Goal: Task Accomplishment & Management: Use online tool/utility

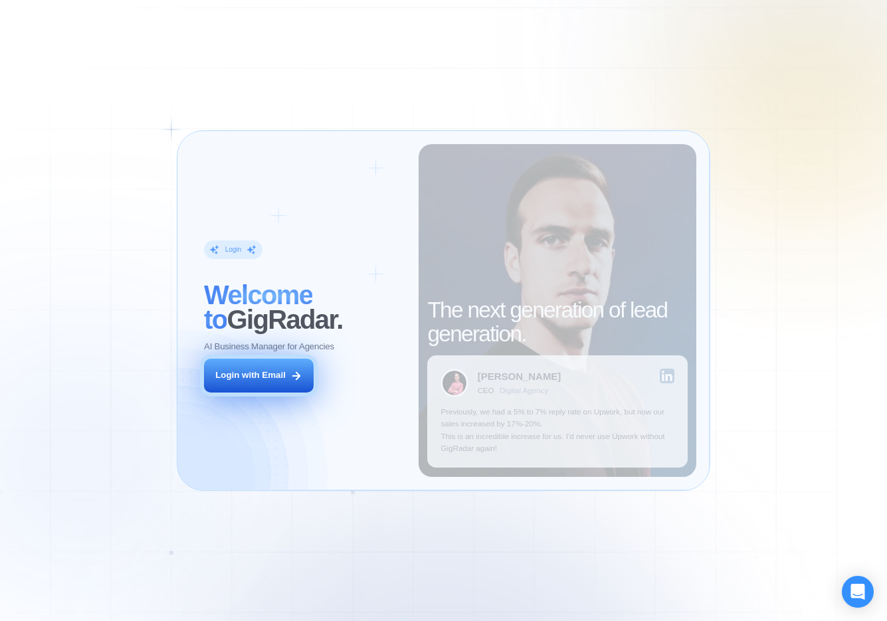
click at [286, 375] on button "Login with Email" at bounding box center [259, 376] width 110 height 35
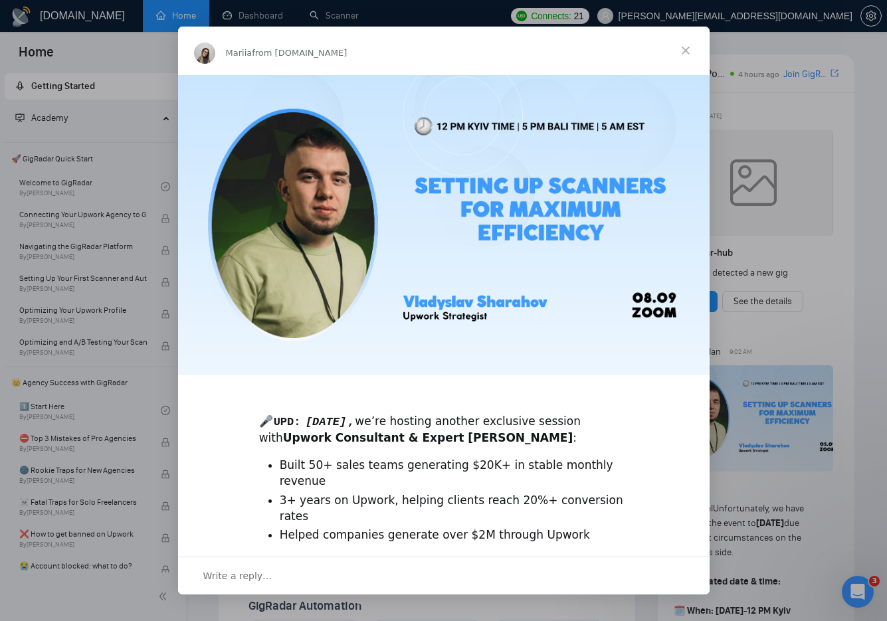
click at [683, 47] on span "Close" at bounding box center [686, 51] width 48 height 48
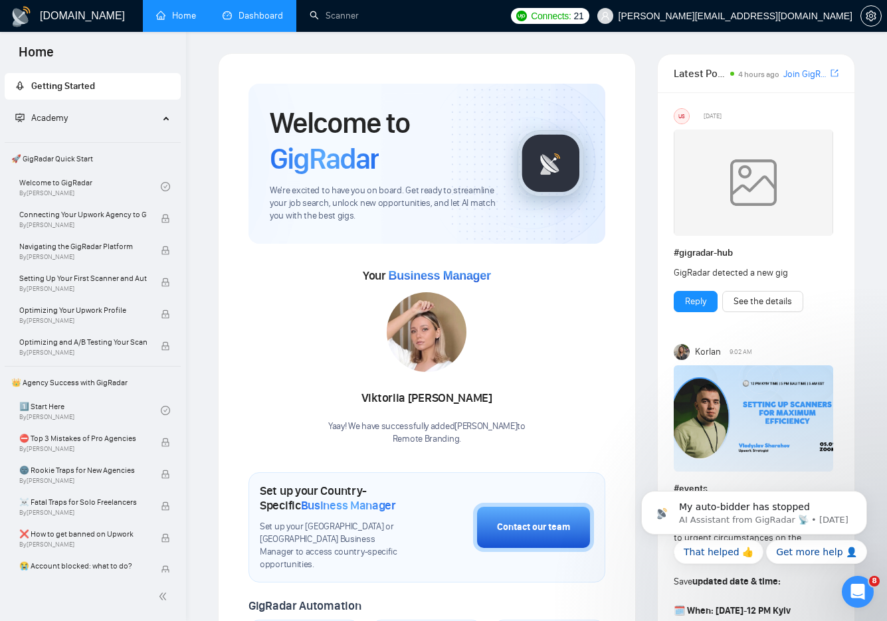
click at [259, 17] on link "Dashboard" at bounding box center [253, 15] width 60 height 11
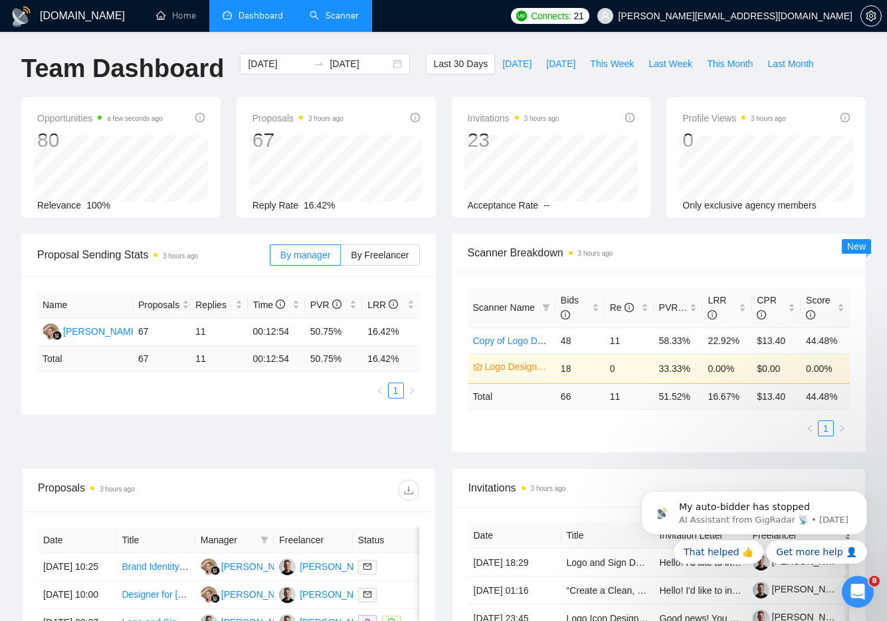
click at [323, 21] on link "Scanner" at bounding box center [334, 15] width 49 height 11
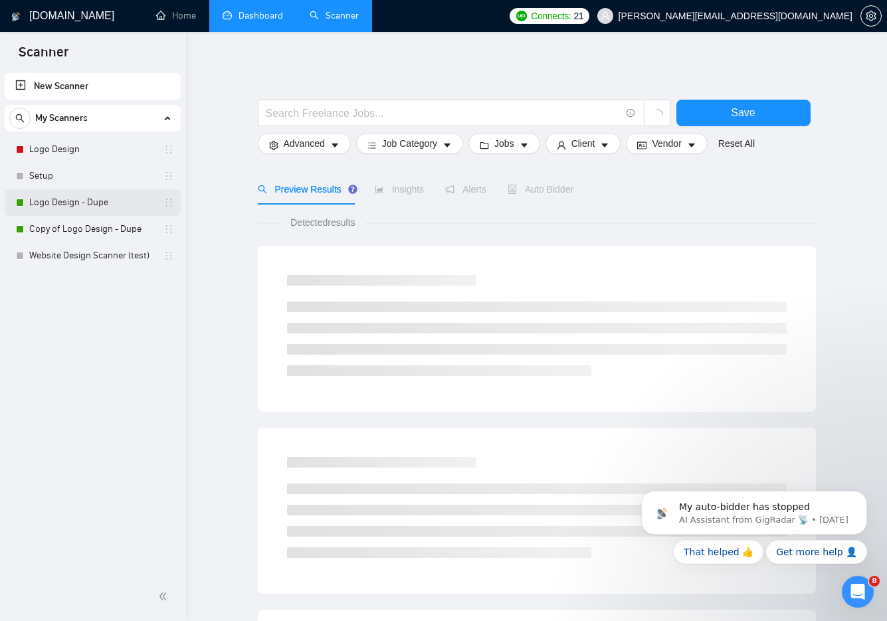
click at [127, 204] on link "Logo Design - Dupe" at bounding box center [92, 202] width 126 height 27
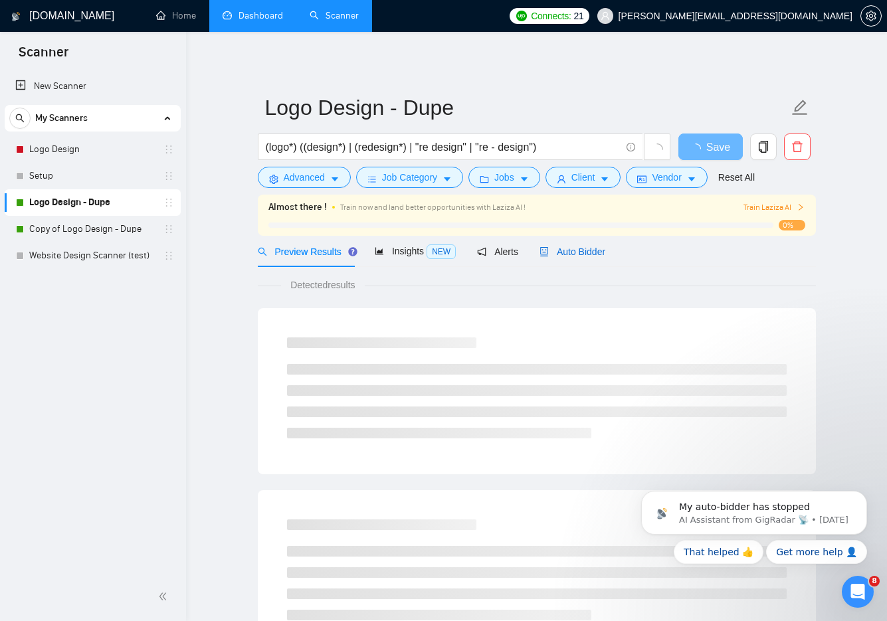
click at [583, 246] on span "Auto Bidder" at bounding box center [572, 251] width 66 height 11
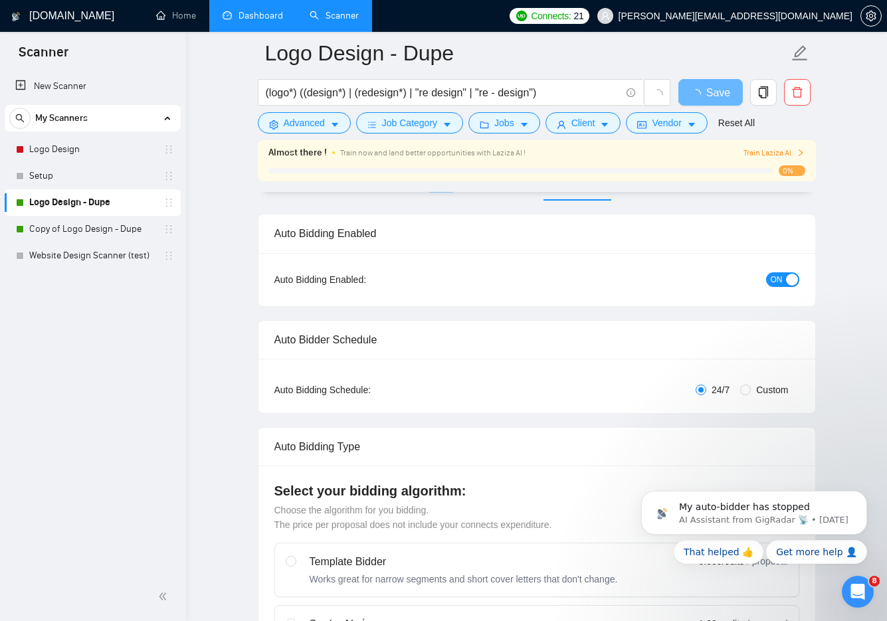
scroll to position [90, 0]
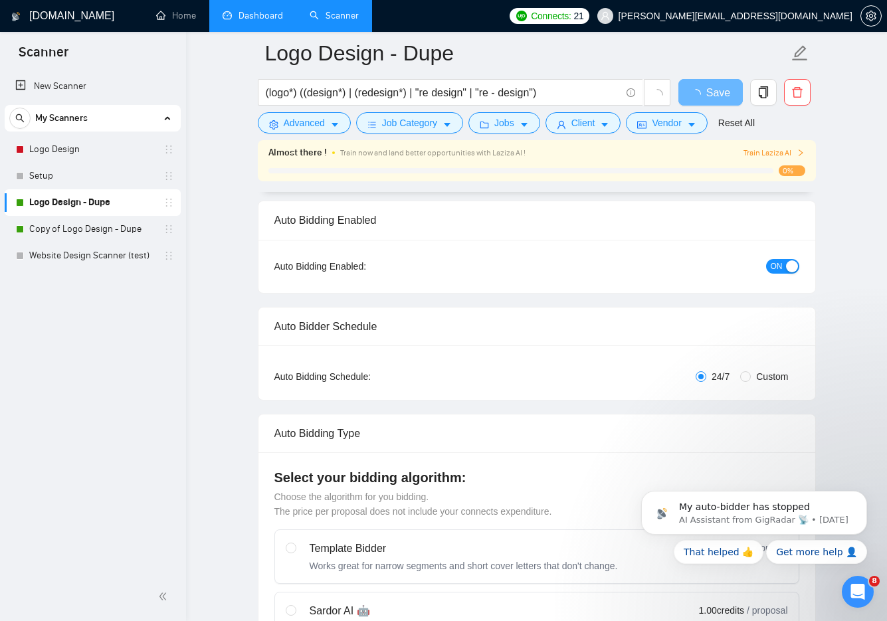
click at [789, 264] on div "button" at bounding box center [792, 266] width 12 height 12
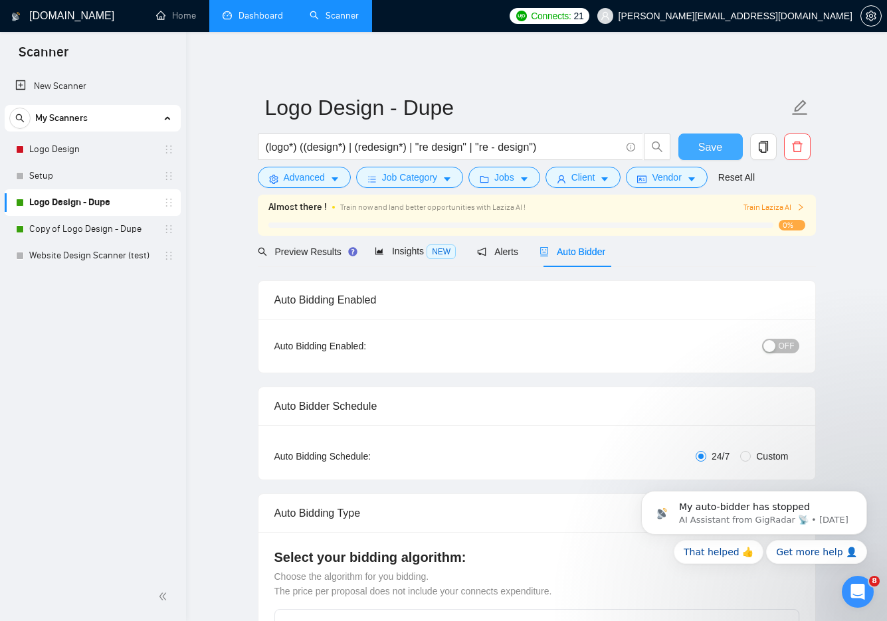
click at [704, 143] on span "Save" at bounding box center [710, 147] width 24 height 17
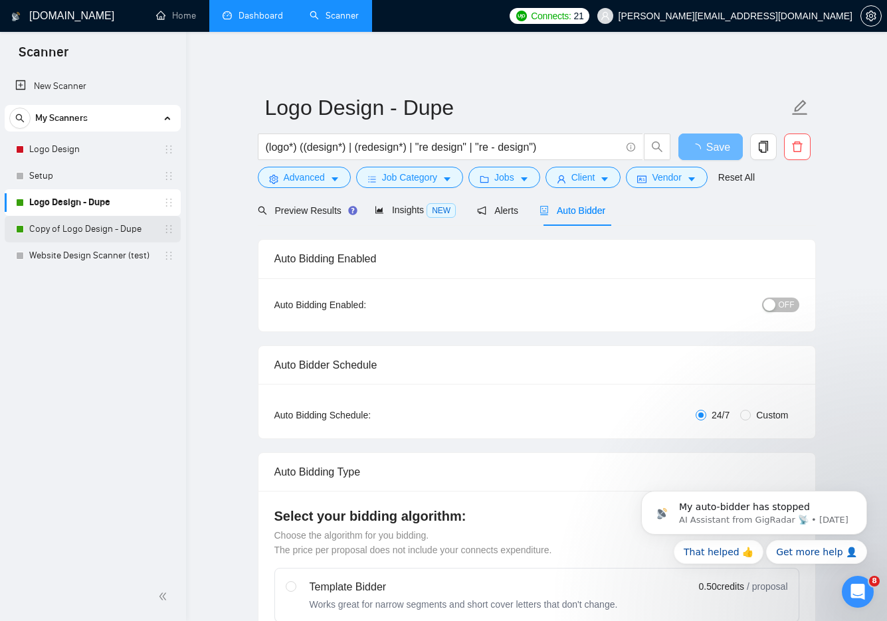
click at [76, 227] on link "Copy of Logo Design - Dupe" at bounding box center [92, 229] width 126 height 27
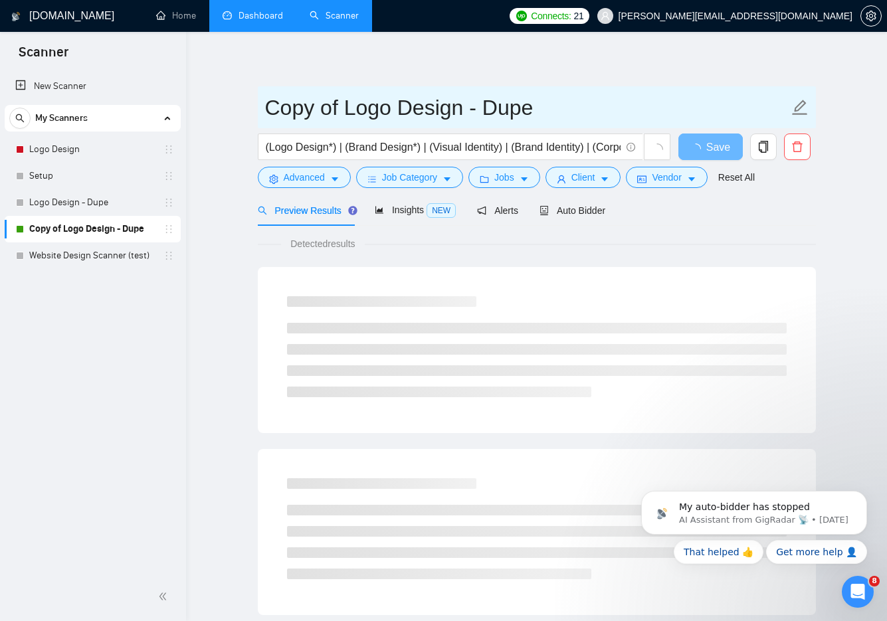
scroll to position [19, 0]
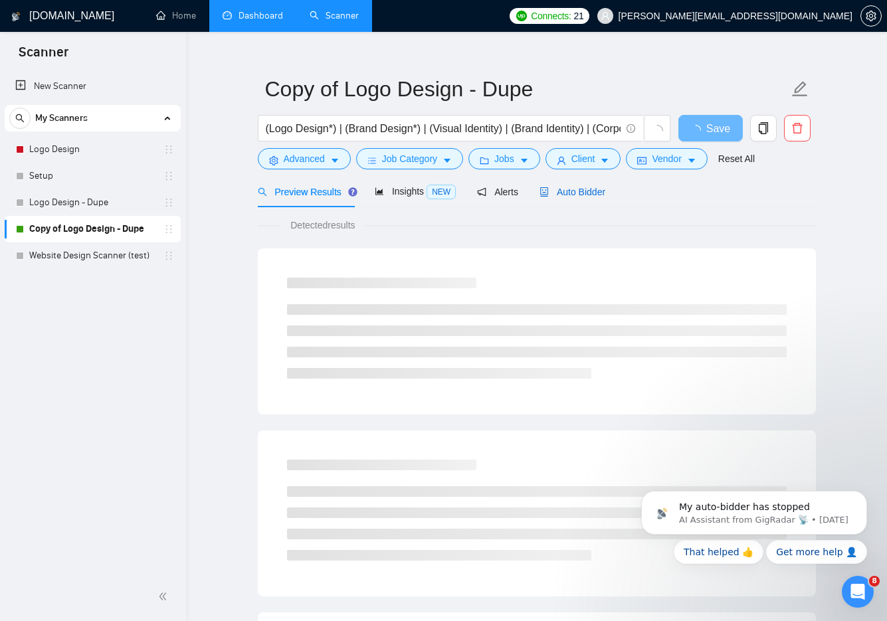
click at [577, 191] on span "Auto Bidder" at bounding box center [572, 192] width 66 height 11
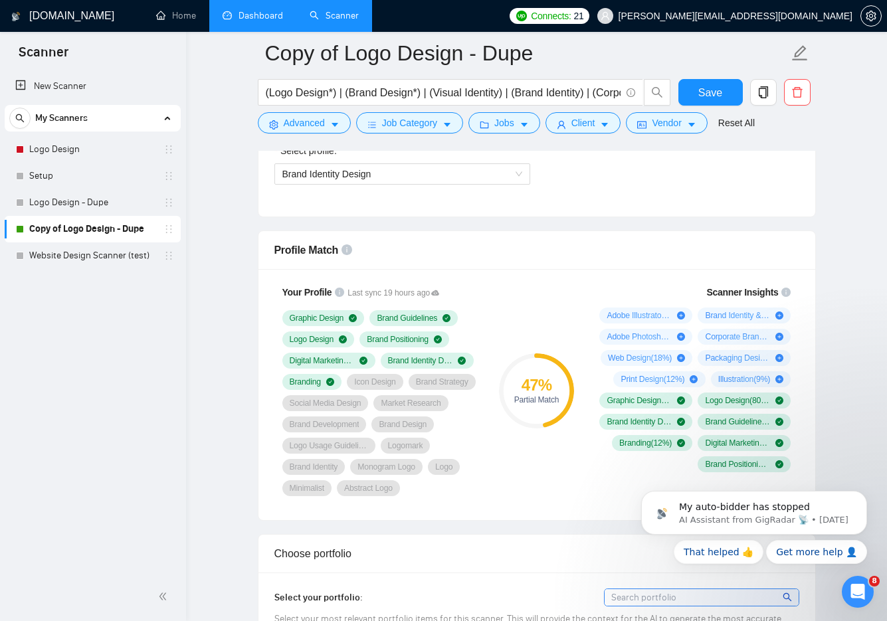
scroll to position [788, 0]
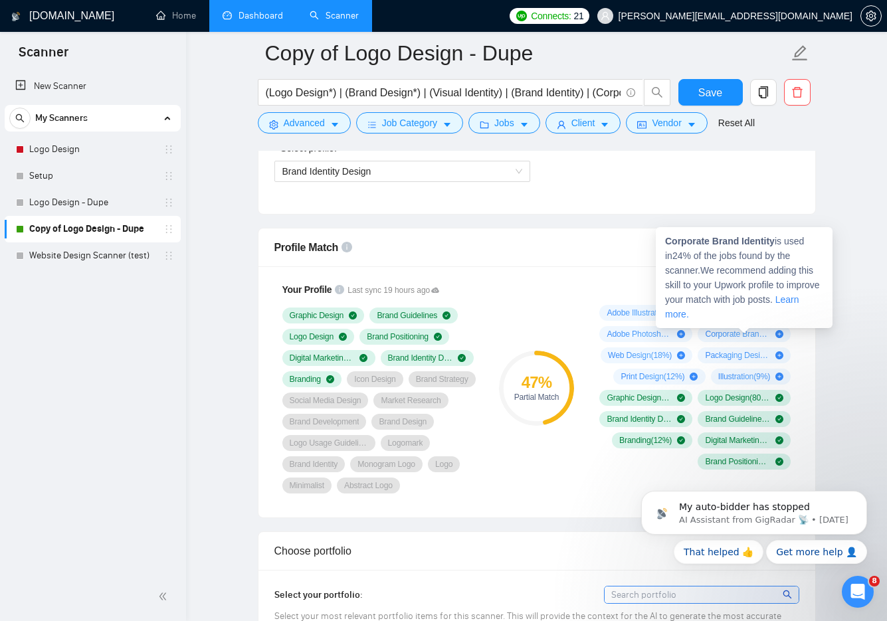
click at [777, 334] on icon "plus-circle" at bounding box center [779, 334] width 8 height 8
click at [781, 333] on icon "plus-circle" at bounding box center [779, 334] width 8 height 8
click at [779, 334] on icon "plus-circle" at bounding box center [779, 334] width 8 height 8
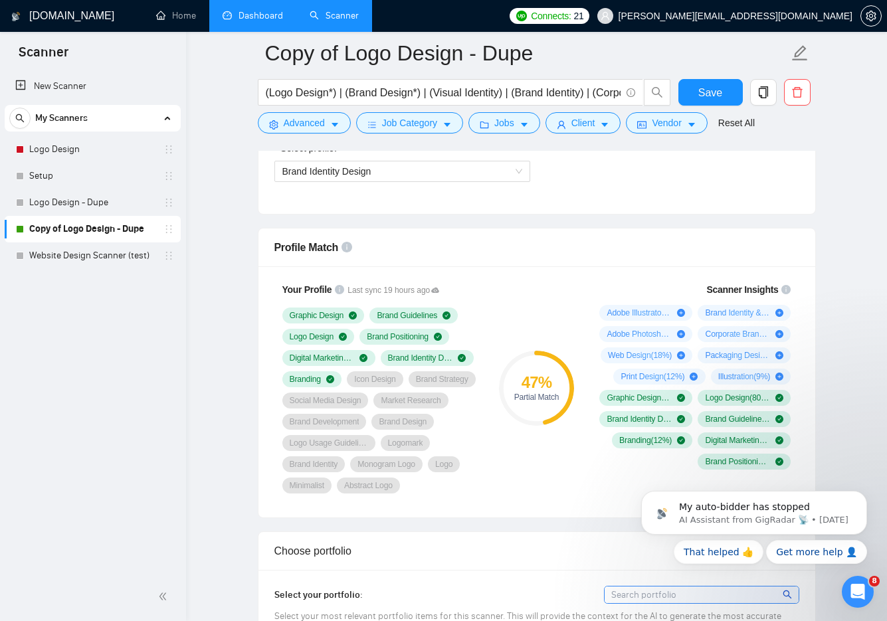
scroll to position [855, 0]
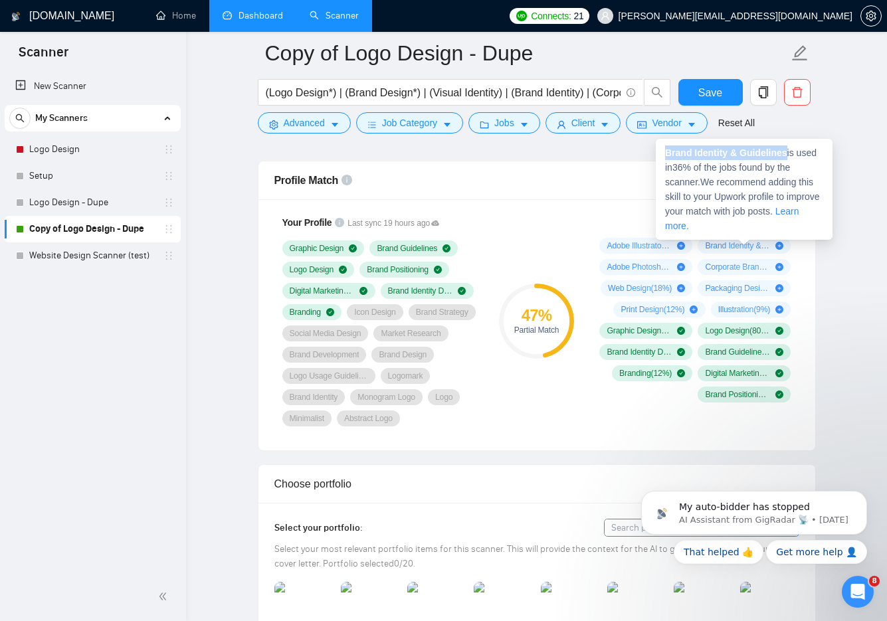
drag, startPoint x: 789, startPoint y: 154, endPoint x: 665, endPoint y: 153, distance: 124.2
click at [665, 153] on span "Brand Identity & Guidelines is used in 36 % of the jobs found by the scanner. W…" at bounding box center [742, 189] width 155 height 84
copy strong "Brand Identity & Guidelines"
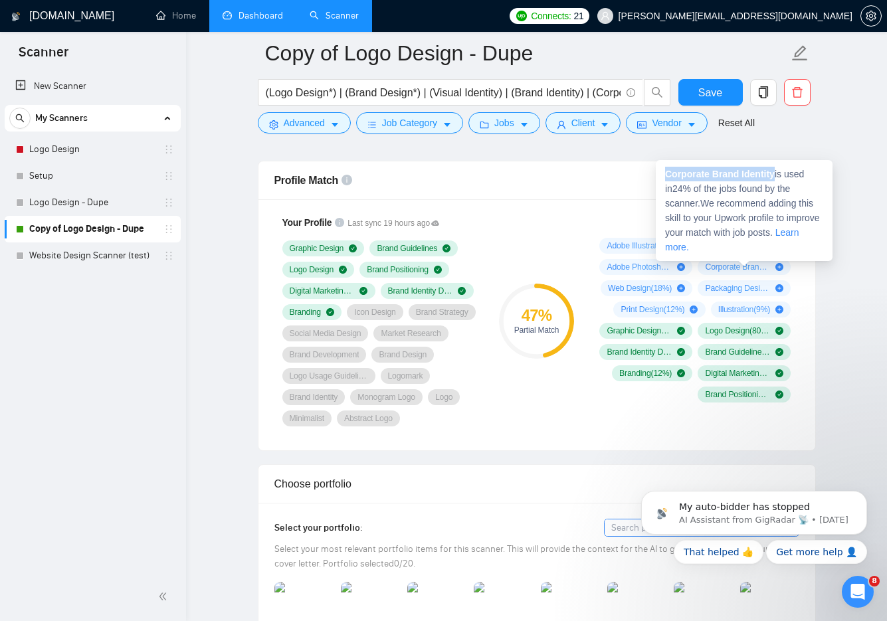
drag, startPoint x: 777, startPoint y: 175, endPoint x: 666, endPoint y: 174, distance: 111.6
click at [666, 174] on strong "Corporate Brand Identity" at bounding box center [720, 174] width 110 height 11
copy strong "Corporate Brand Identity"
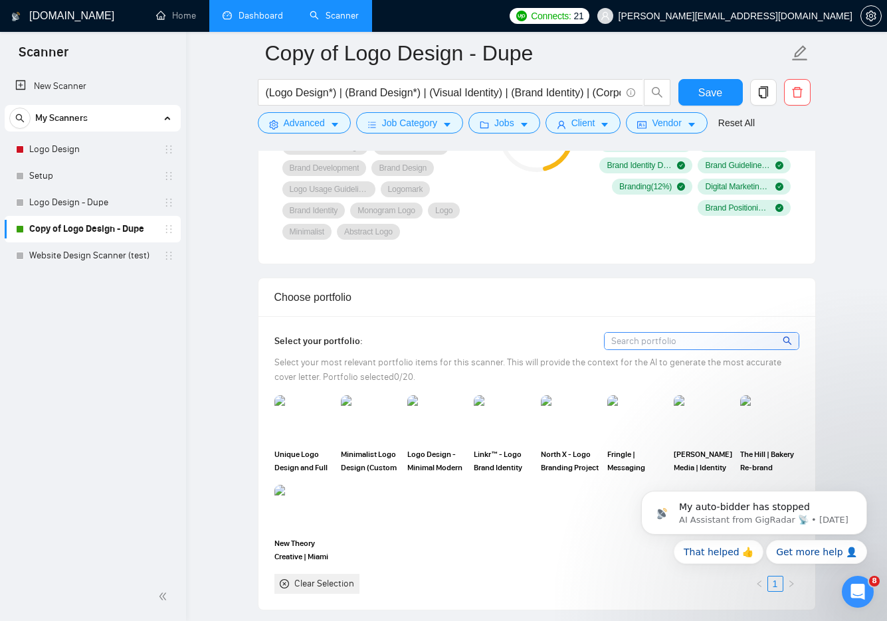
scroll to position [1139, 0]
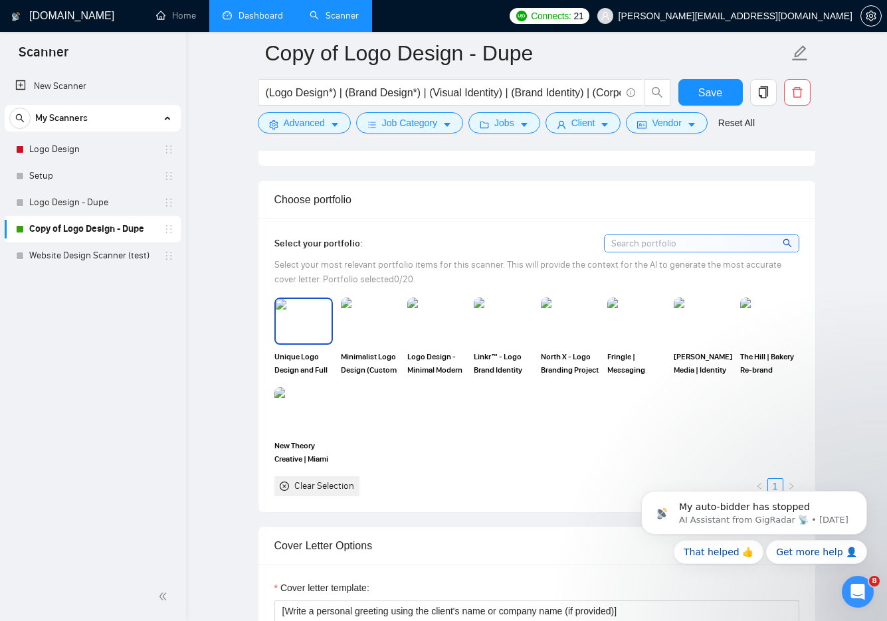
click at [308, 343] on img at bounding box center [304, 321] width 56 height 44
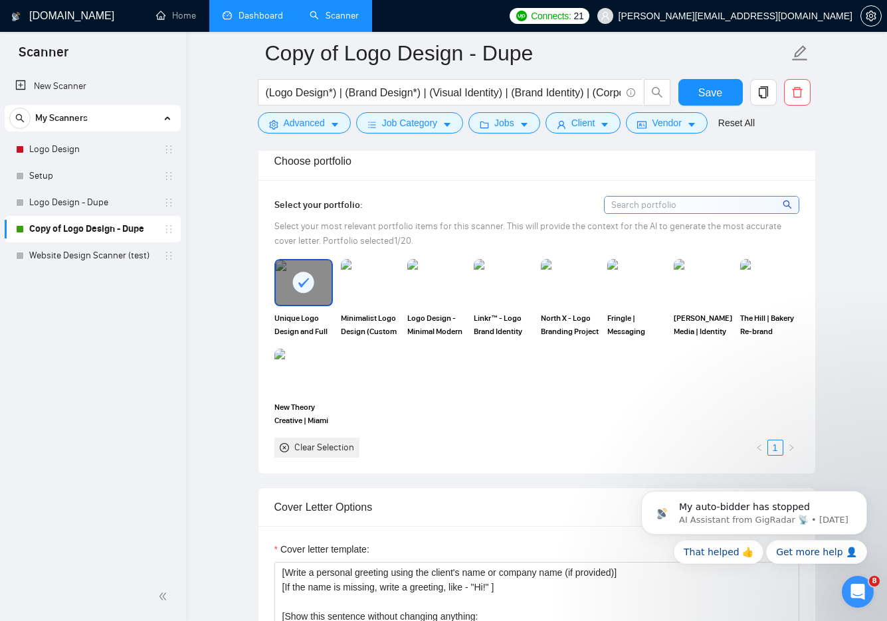
scroll to position [1179, 0]
click at [371, 301] on img at bounding box center [370, 281] width 56 height 44
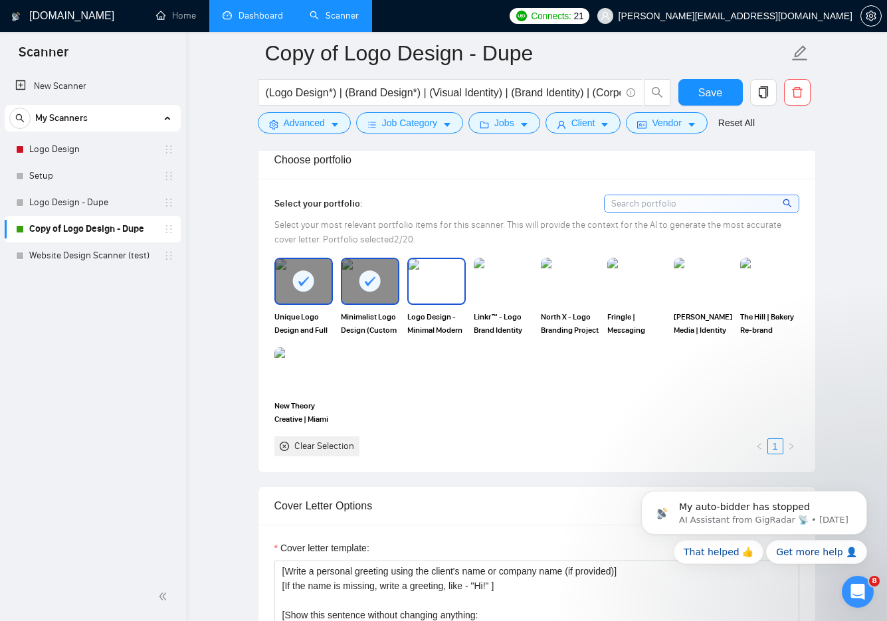
click at [438, 301] on img at bounding box center [437, 281] width 56 height 44
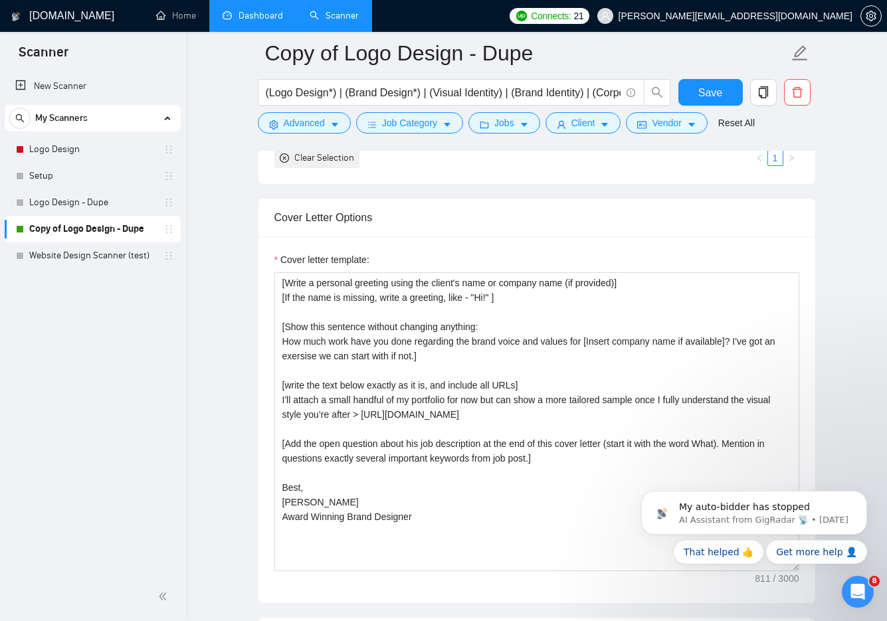
scroll to position [1468, 0]
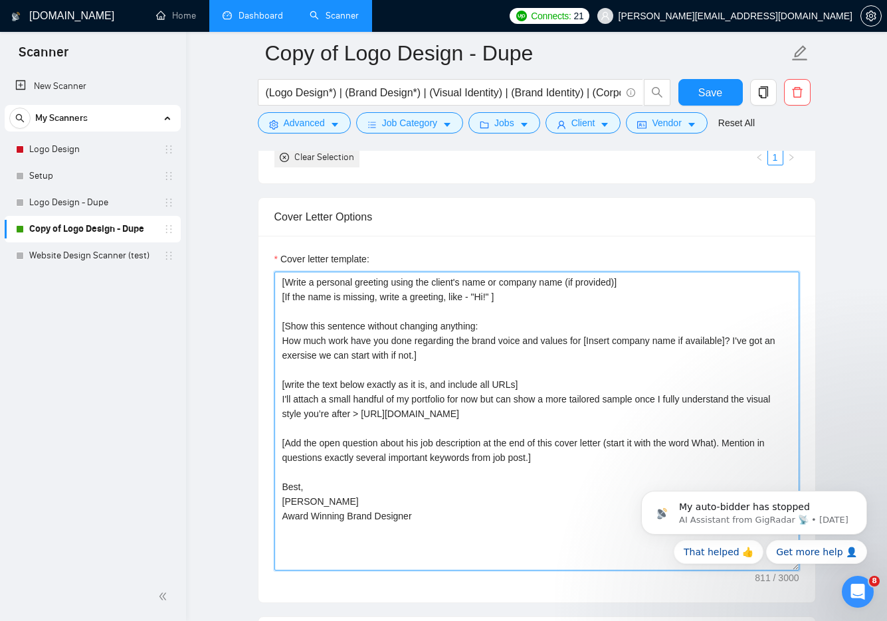
click at [280, 361] on textarea "[Write a personal greeting using the client's name or company name (if provided…" at bounding box center [536, 421] width 525 height 299
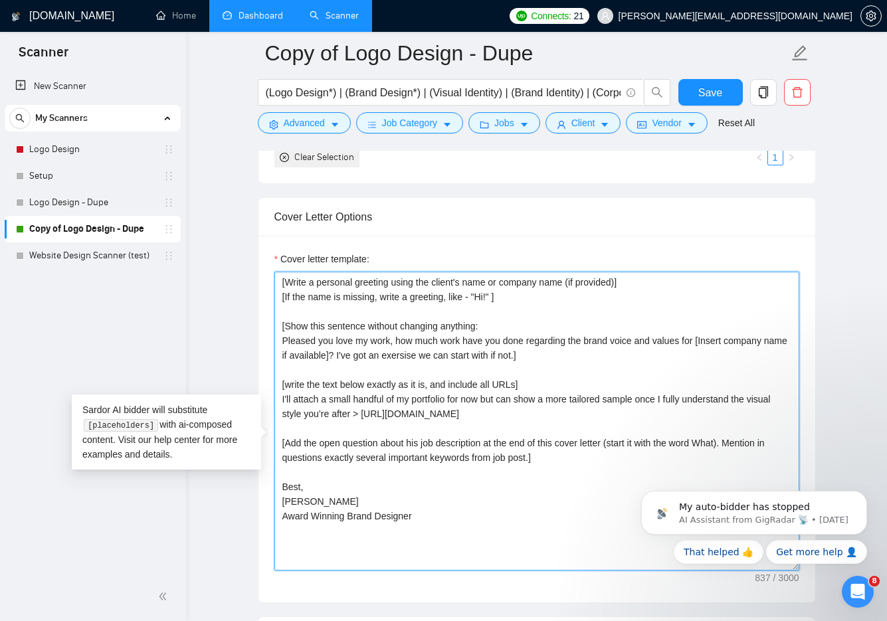
drag, startPoint x: 469, startPoint y: 361, endPoint x: 444, endPoint y: 361, distance: 24.6
click at [444, 361] on textarea "[Write a personal greeting using the client's name or company name (if provided…" at bounding box center [536, 421] width 525 height 299
drag, startPoint x: 684, startPoint y: 358, endPoint x: 397, endPoint y: 361, distance: 287.0
click at [397, 361] on textarea "[Write a personal greeting using the client's name or company name (if provided…" at bounding box center [536, 421] width 525 height 299
click at [468, 359] on textarea "[Write a personal greeting using the client's name or company name (if provided…" at bounding box center [536, 421] width 525 height 299
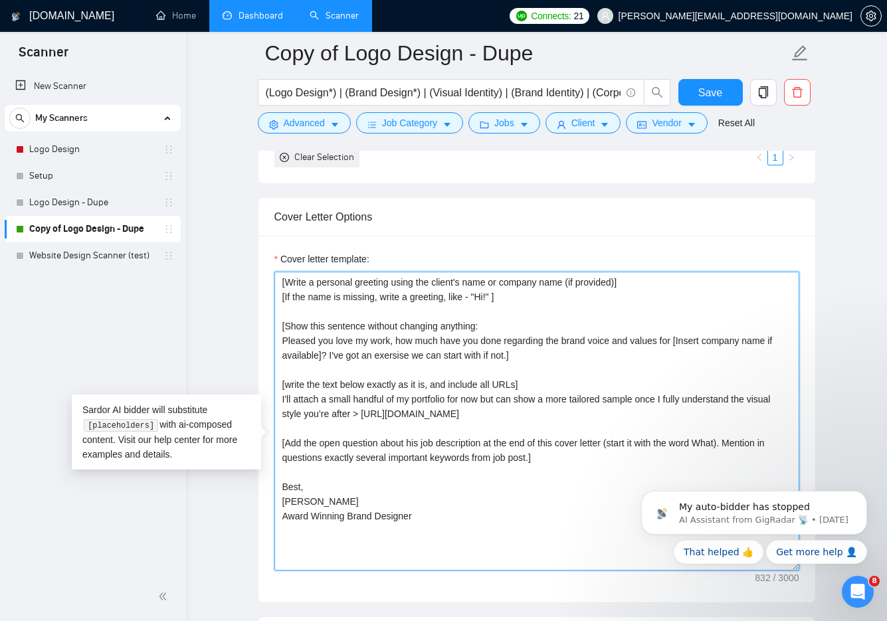
click at [402, 359] on textarea "[Write a personal greeting using the client's name or company name (if provided…" at bounding box center [536, 421] width 525 height 299
drag, startPoint x: 391, startPoint y: 361, endPoint x: 373, endPoint y: 362, distance: 18.6
click at [373, 362] on textarea "[Write a personal greeting using the client's name or company name (if provided…" at bounding box center [536, 421] width 525 height 299
drag, startPoint x: 402, startPoint y: 359, endPoint x: 372, endPoint y: 359, distance: 29.9
click at [372, 359] on textarea "[Write a personal greeting using the client's name or company name (if provided…" at bounding box center [536, 421] width 525 height 299
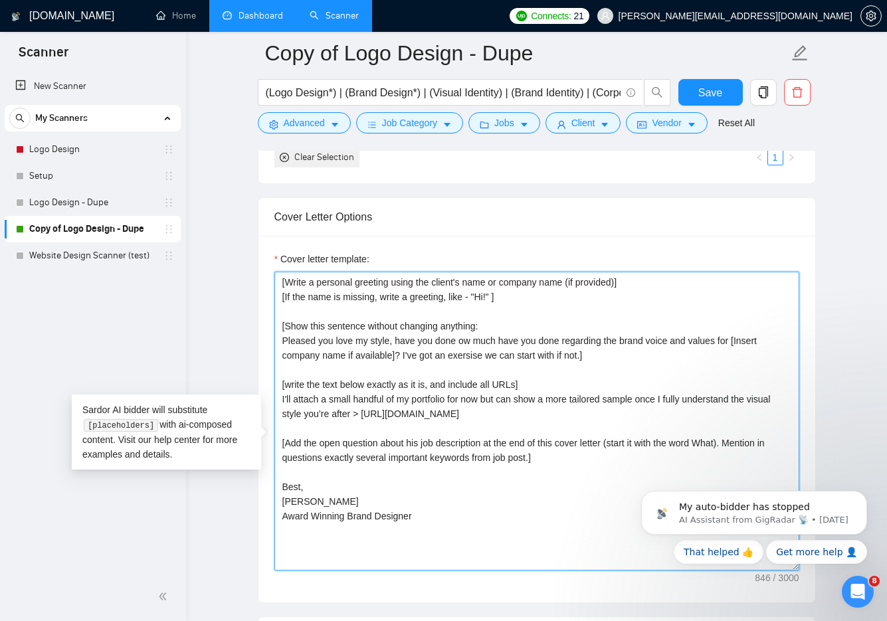
drag, startPoint x: 391, startPoint y: 360, endPoint x: 372, endPoint y: 360, distance: 19.3
click at [372, 360] on textarea "[Write a personal greeting using the client's name or company name (if provided…" at bounding box center [536, 421] width 525 height 299
click at [484, 363] on textarea "[Write a personal greeting using the client's name or company name (if provided…" at bounding box center [536, 421] width 525 height 299
drag, startPoint x: 698, startPoint y: 360, endPoint x: 524, endPoint y: 363, distance: 174.1
click at [524, 363] on textarea "[Write a personal greeting using the client's name or company name (if provided…" at bounding box center [536, 421] width 525 height 299
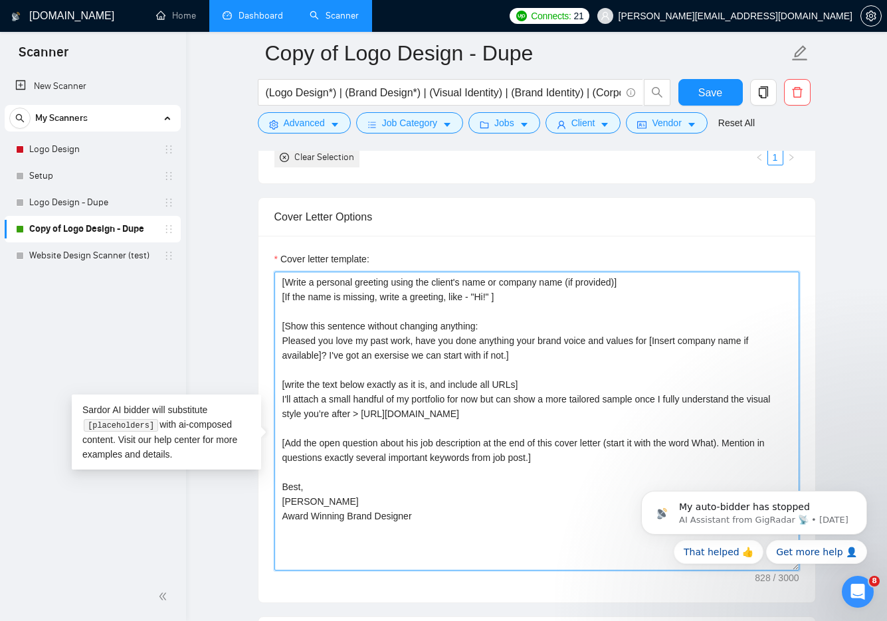
drag, startPoint x: 659, startPoint y: 359, endPoint x: 646, endPoint y: 361, distance: 13.4
click at [646, 361] on textarea "[Write a personal greeting using the client's name or company name (if provided…" at bounding box center [536, 421] width 525 height 299
click at [646, 359] on textarea "[Write a personal greeting using the client's name or company name (if provided…" at bounding box center [536, 421] width 525 height 299
drag, startPoint x: 678, startPoint y: 361, endPoint x: 662, endPoint y: 361, distance: 15.9
click at [662, 361] on textarea "[Write a personal greeting using the client's name or company name (if provided…" at bounding box center [536, 421] width 525 height 299
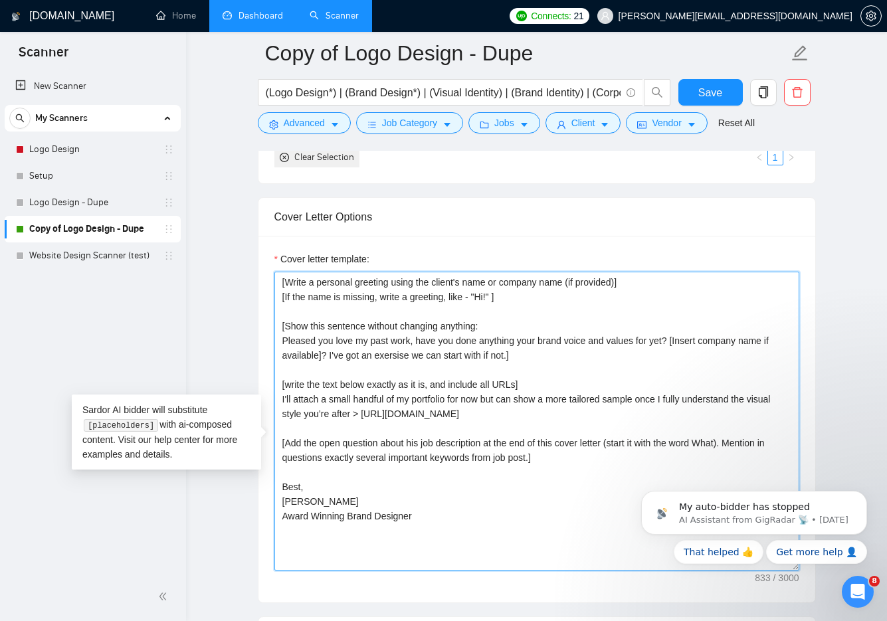
click at [324, 374] on textarea "[Write a personal greeting using the client's name or company name (if provided…" at bounding box center [536, 421] width 525 height 299
paste textarea "yet?"
drag, startPoint x: 679, startPoint y: 358, endPoint x: 657, endPoint y: 358, distance: 21.9
click at [657, 358] on textarea "[Write a personal greeting using the client's name or company name (if provided…" at bounding box center [536, 421] width 525 height 299
click at [323, 377] on textarea "[Write a personal greeting using the client's name or company name (if provided…" at bounding box center [536, 421] width 525 height 299
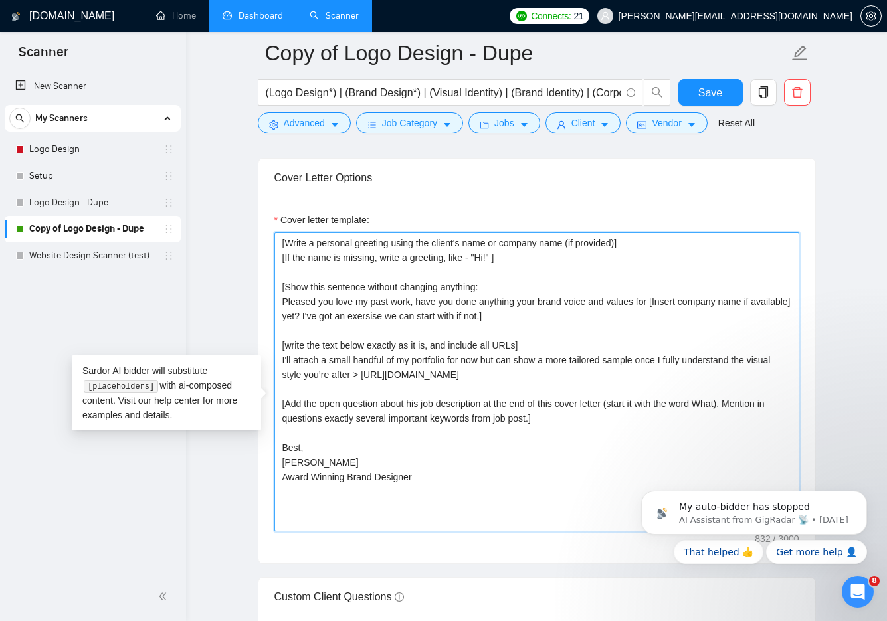
scroll to position [1508, 0]
drag, startPoint x: 343, startPoint y: 423, endPoint x: 306, endPoint y: 423, distance: 36.5
click at [306, 423] on textarea "[Write a personal greeting using the client's name or company name (if provided…" at bounding box center [536, 381] width 525 height 299
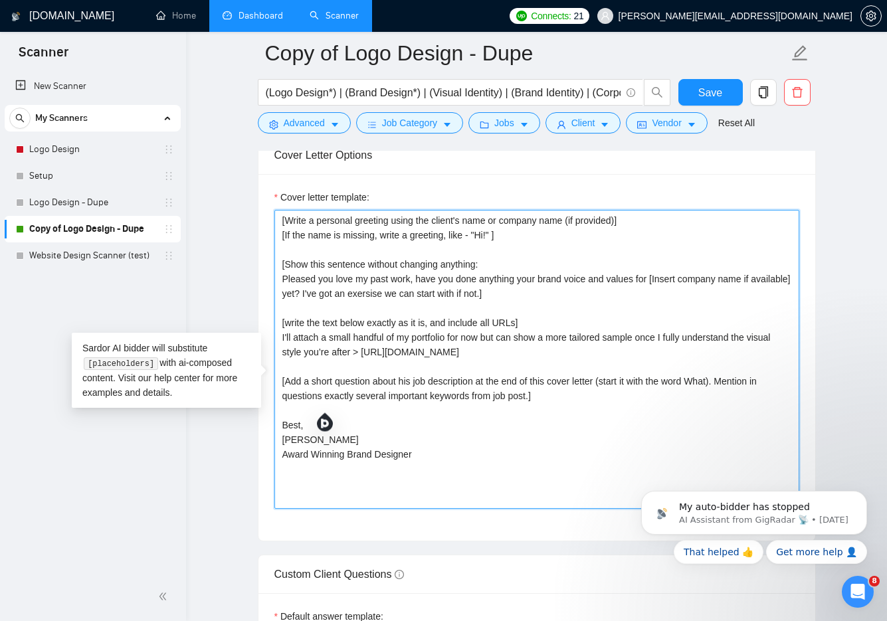
scroll to position [1538, 0]
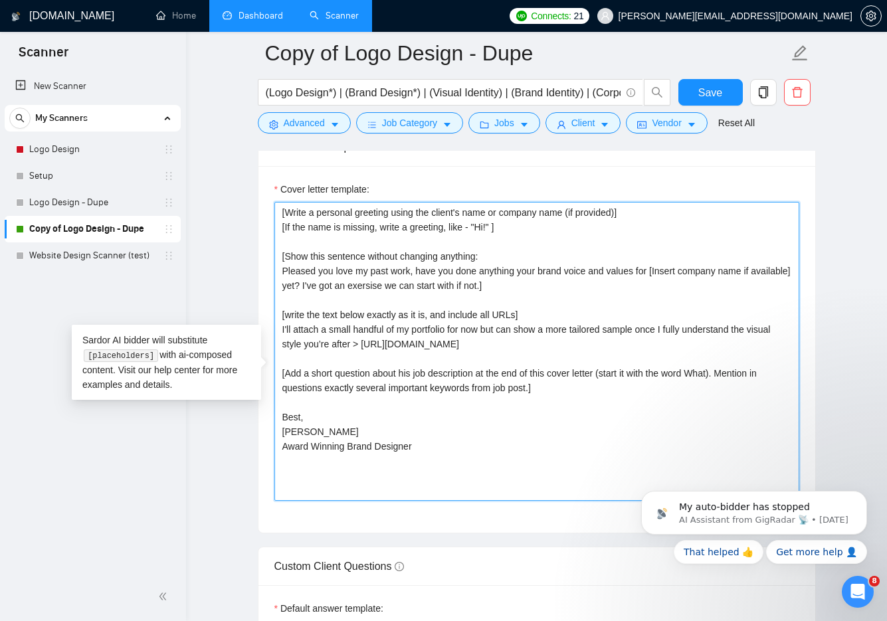
click at [417, 396] on textarea "[Write a personal greeting using the client's name or company name (if provided…" at bounding box center [536, 351] width 525 height 299
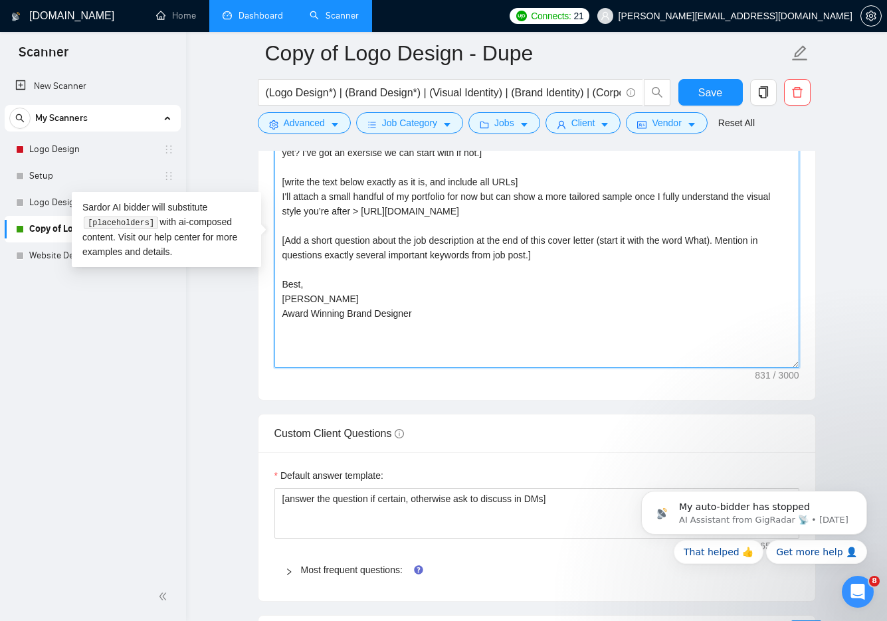
scroll to position [1676, 0]
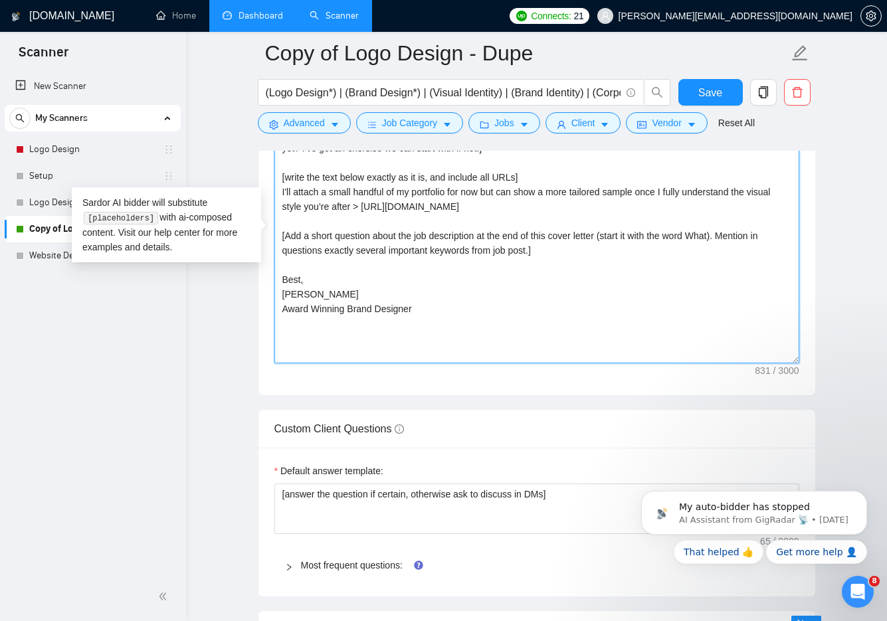
click at [377, 330] on textarea "[Write a personal greeting using the client's name or company name (if provided…" at bounding box center [536, 213] width 525 height 299
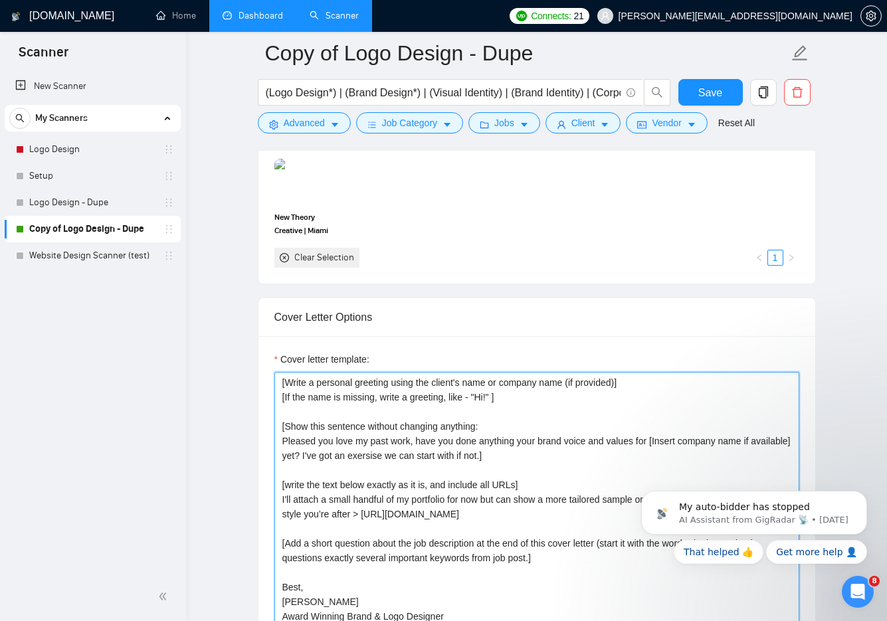
scroll to position [1212, 0]
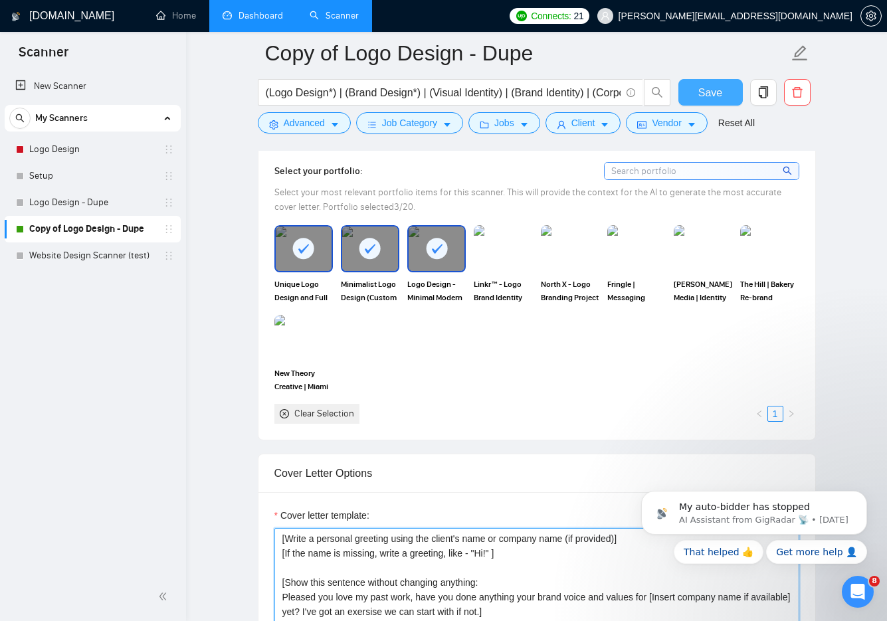
type textarea "[Write a personal greeting using the client's name or company name (if provided…"
click at [727, 98] on button "Save" at bounding box center [710, 92] width 64 height 27
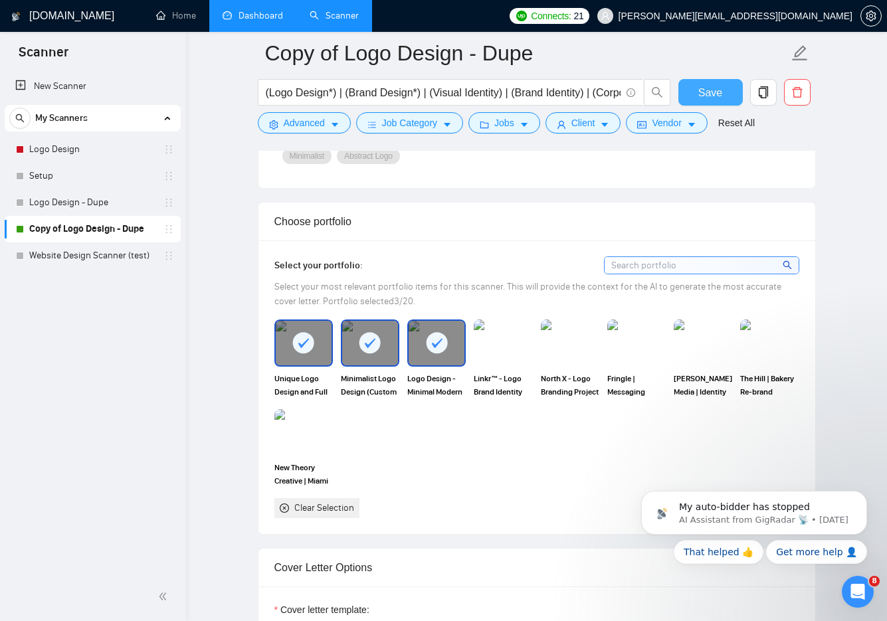
scroll to position [1642, 0]
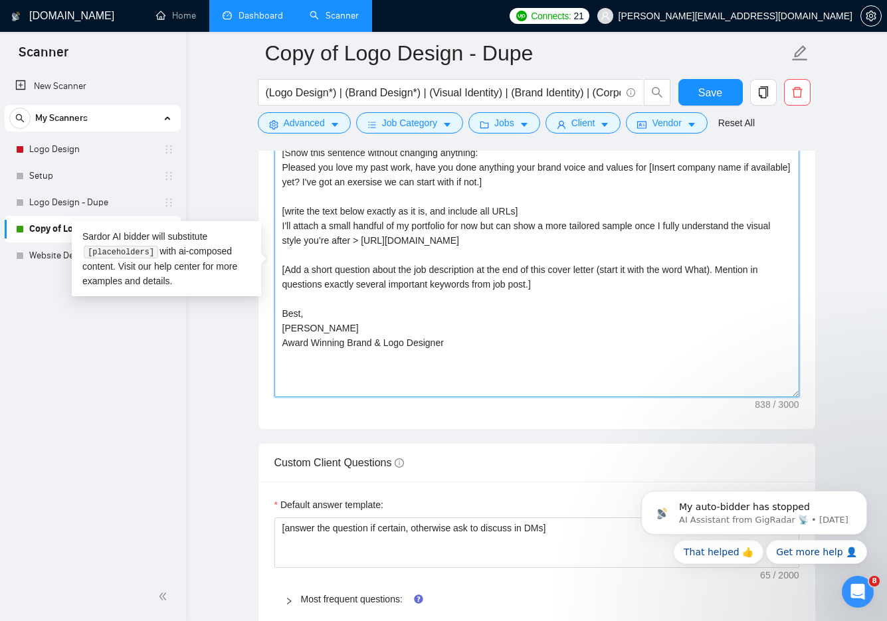
click at [460, 341] on textarea "[Write a personal greeting using the client's name or company name (if provided…" at bounding box center [536, 247] width 525 height 299
click at [567, 191] on textarea "[Write a personal greeting using the client's name or company name (if provided…" at bounding box center [536, 247] width 525 height 299
click at [524, 187] on textarea "[Write a personal greeting using the client's name or company name (if provided…" at bounding box center [536, 247] width 525 height 299
type textarea "[Write a personal greeting using the client's name or company name (if provided…"
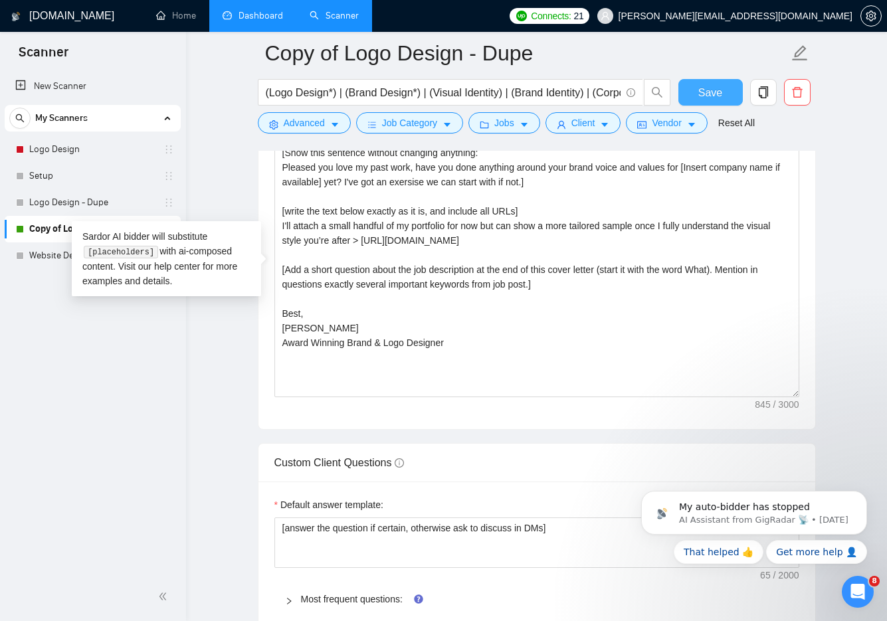
click at [718, 92] on span "Save" at bounding box center [710, 92] width 24 height 17
